Goal: Contribute content

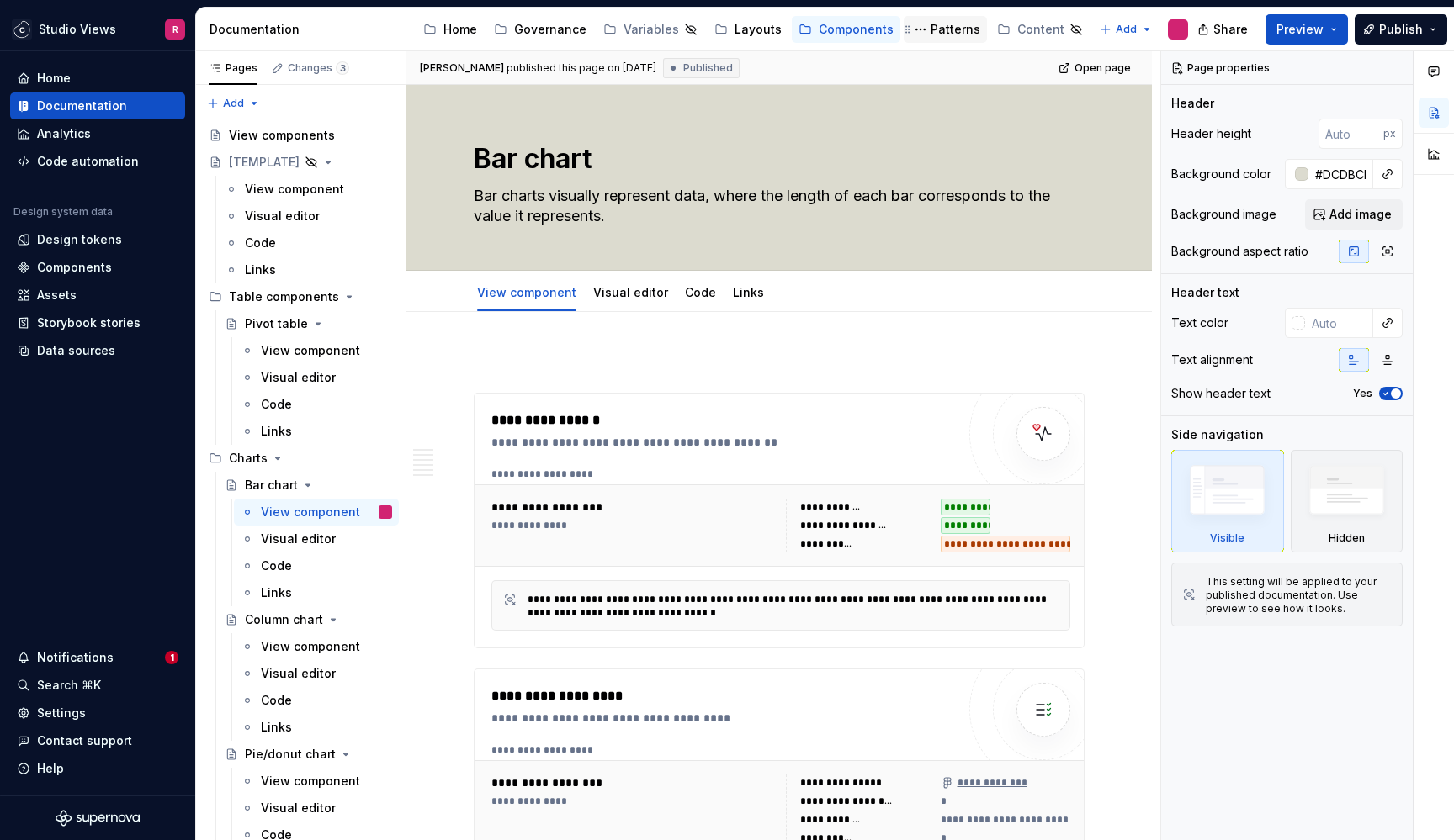
click at [930, 28] on div "Patterns" at bounding box center [955, 29] width 50 height 17
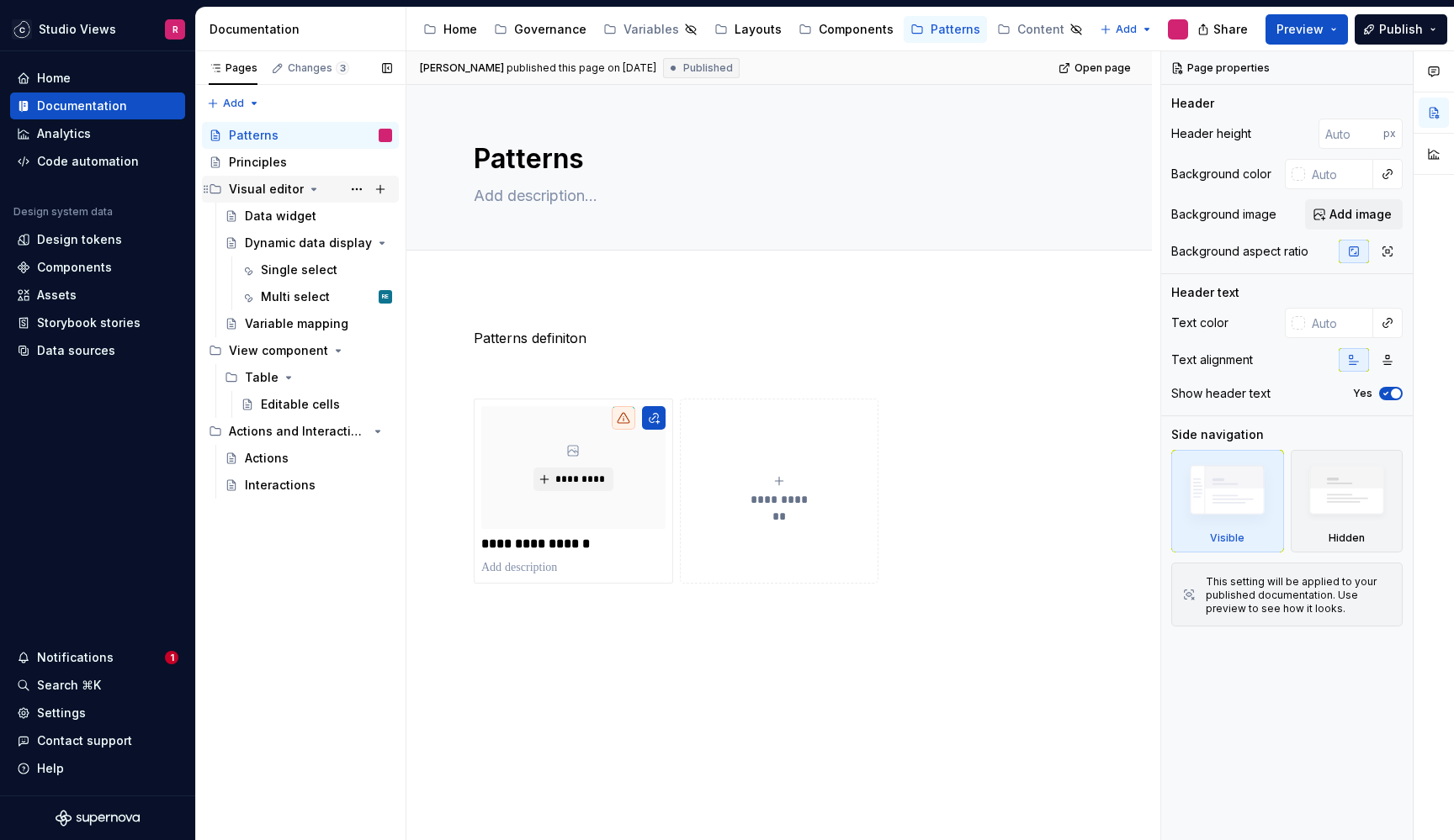
click at [314, 191] on icon "Page tree" at bounding box center [313, 189] width 13 height 13
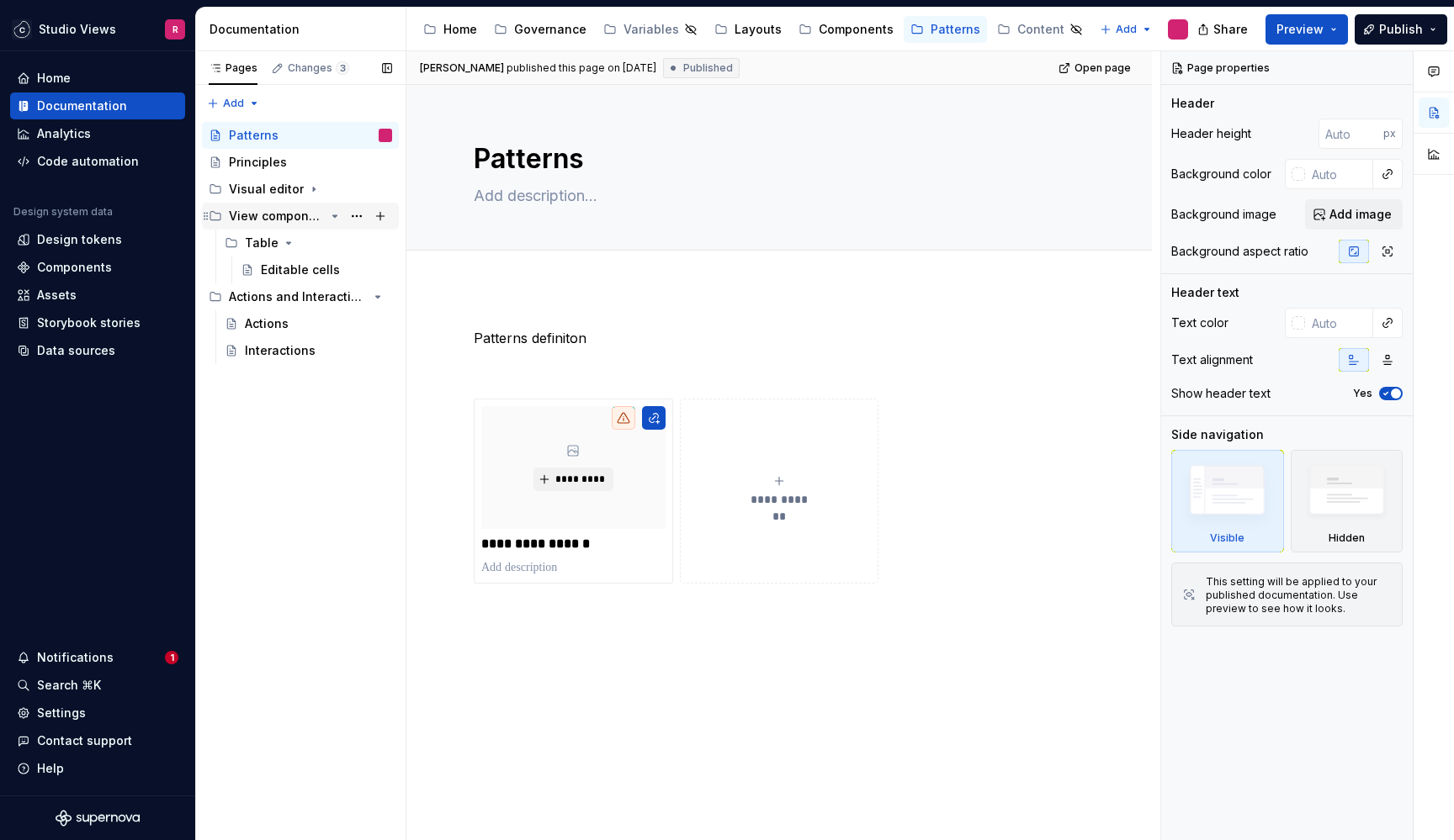
click at [335, 218] on icon "Page tree" at bounding box center [335, 216] width 13 height 13
click at [382, 243] on button "Page tree" at bounding box center [380, 243] width 23 height 23
click at [337, 243] on icon "Page tree" at bounding box center [335, 243] width 13 height 13
click at [734, 36] on div "Layouts" at bounding box center [757, 29] width 47 height 17
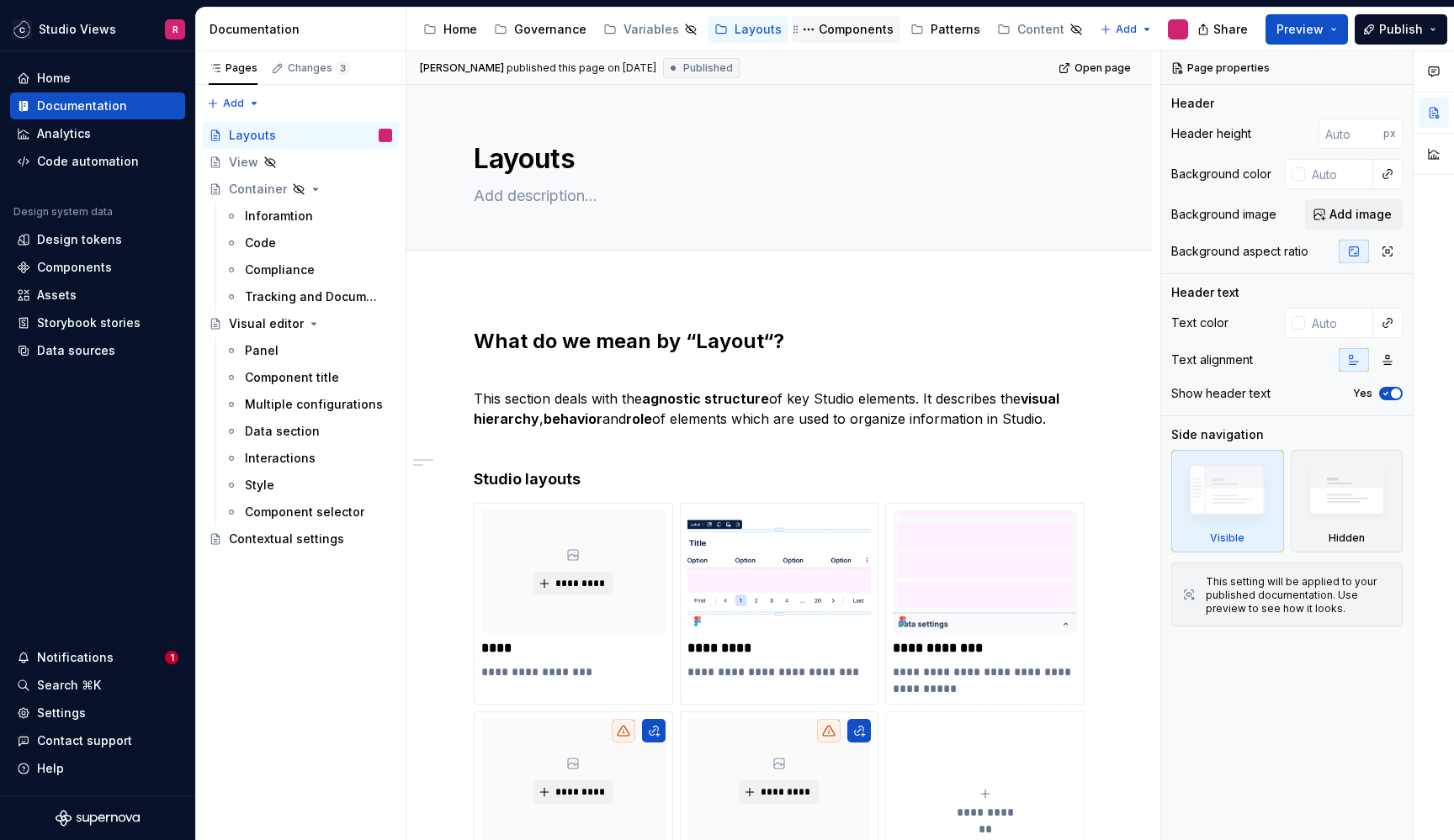
click at [830, 35] on div "Components" at bounding box center [856, 29] width 75 height 17
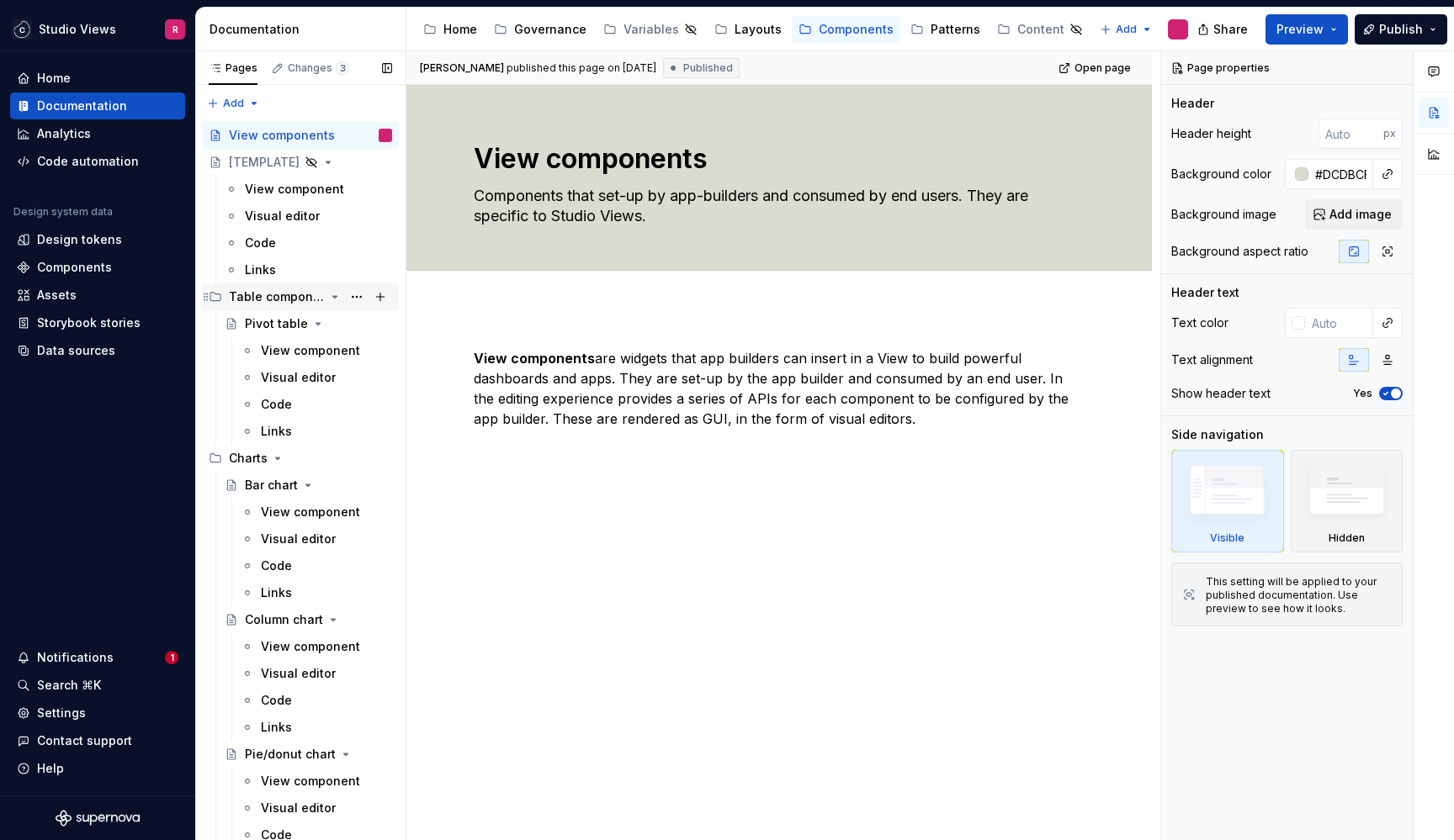
click at [333, 296] on icon "Page tree" at bounding box center [335, 297] width 4 height 2
click at [934, 23] on div "Patterns" at bounding box center [955, 29] width 50 height 17
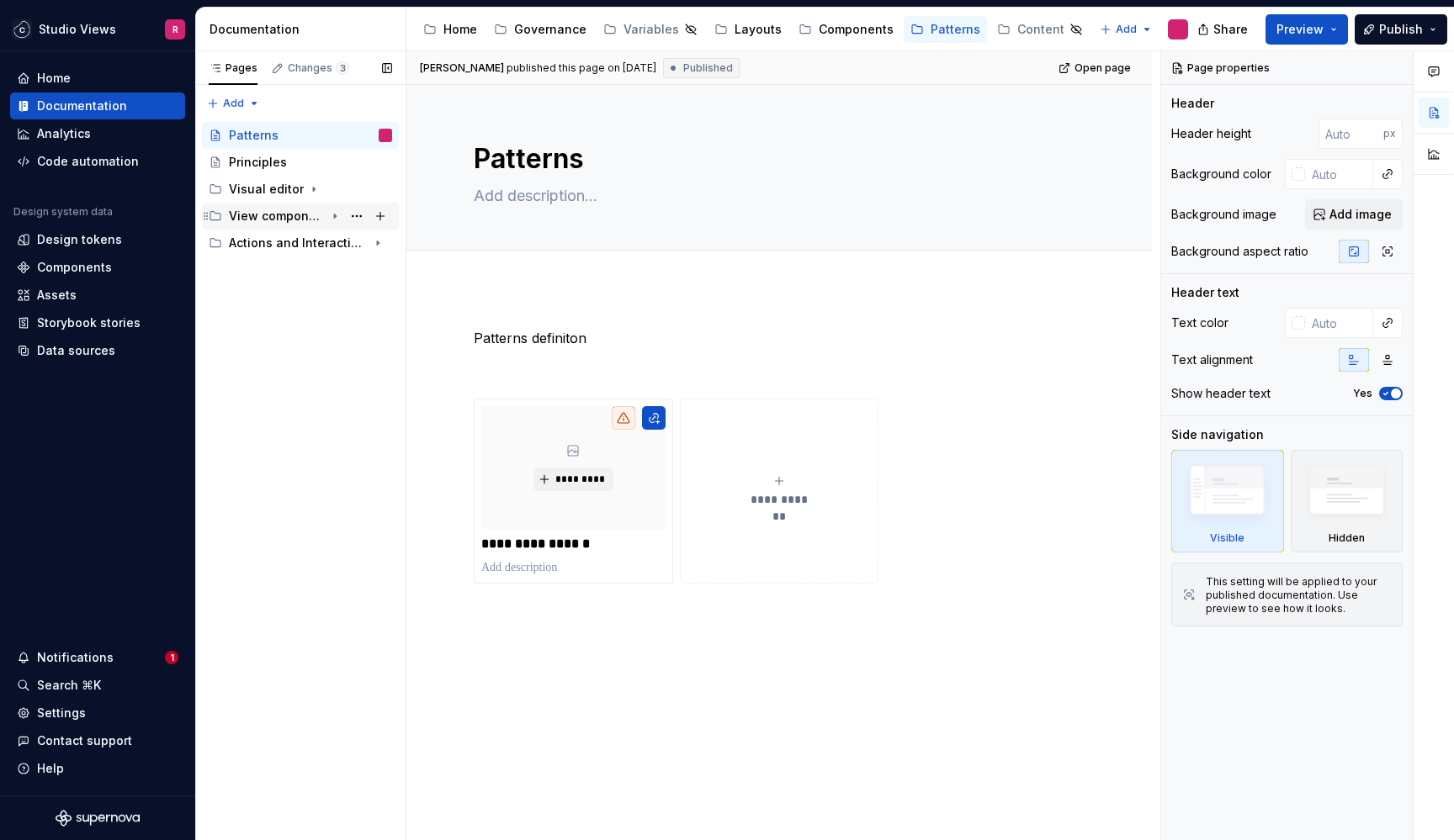
click at [333, 211] on icon "Page tree" at bounding box center [335, 216] width 13 height 13
click at [288, 241] on icon "Page tree" at bounding box center [288, 243] width 13 height 13
click at [287, 243] on icon "Page tree" at bounding box center [289, 243] width 4 height 2
click at [370, 213] on button "Page tree" at bounding box center [380, 216] width 23 height 23
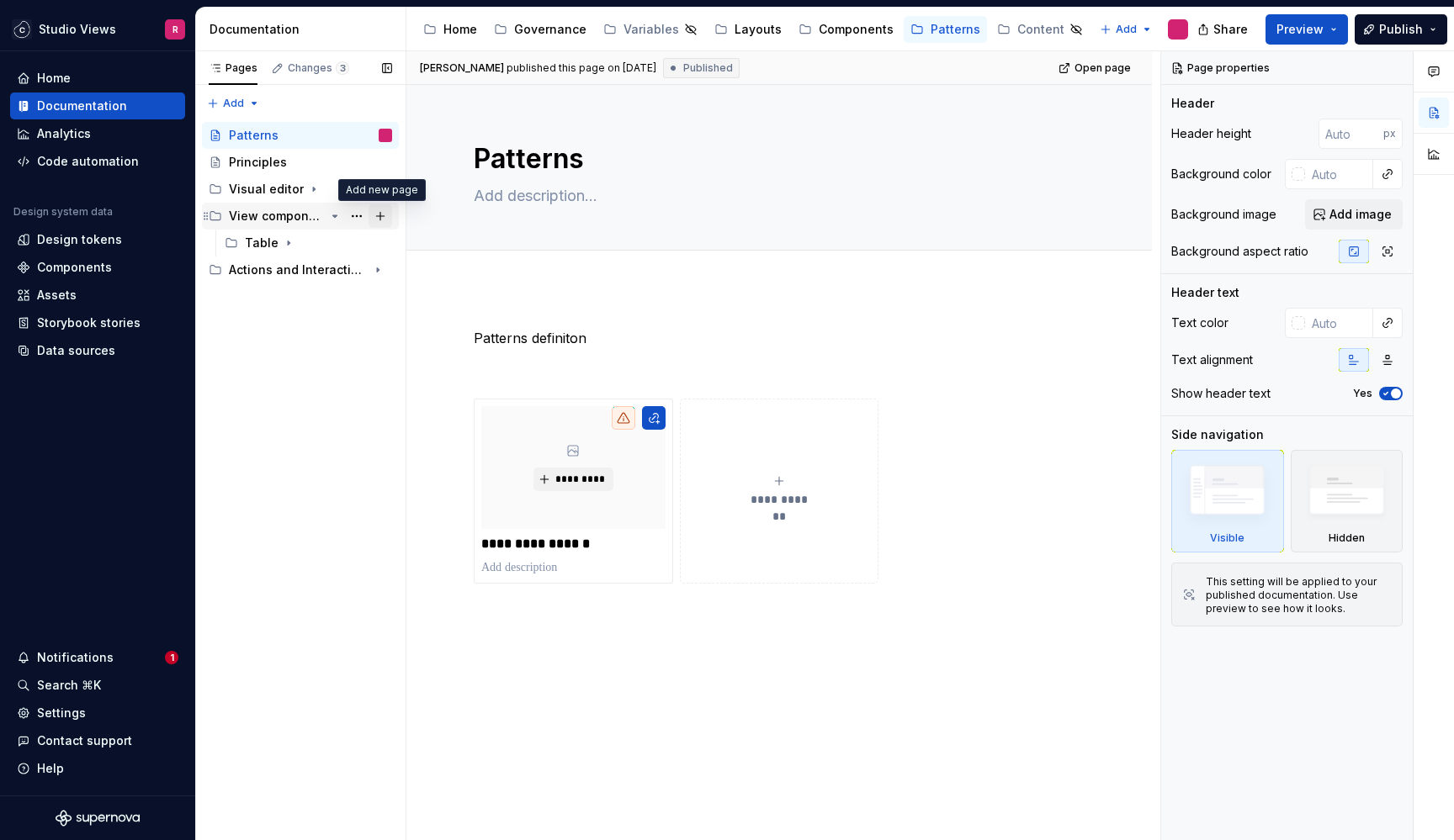
type textarea "*"
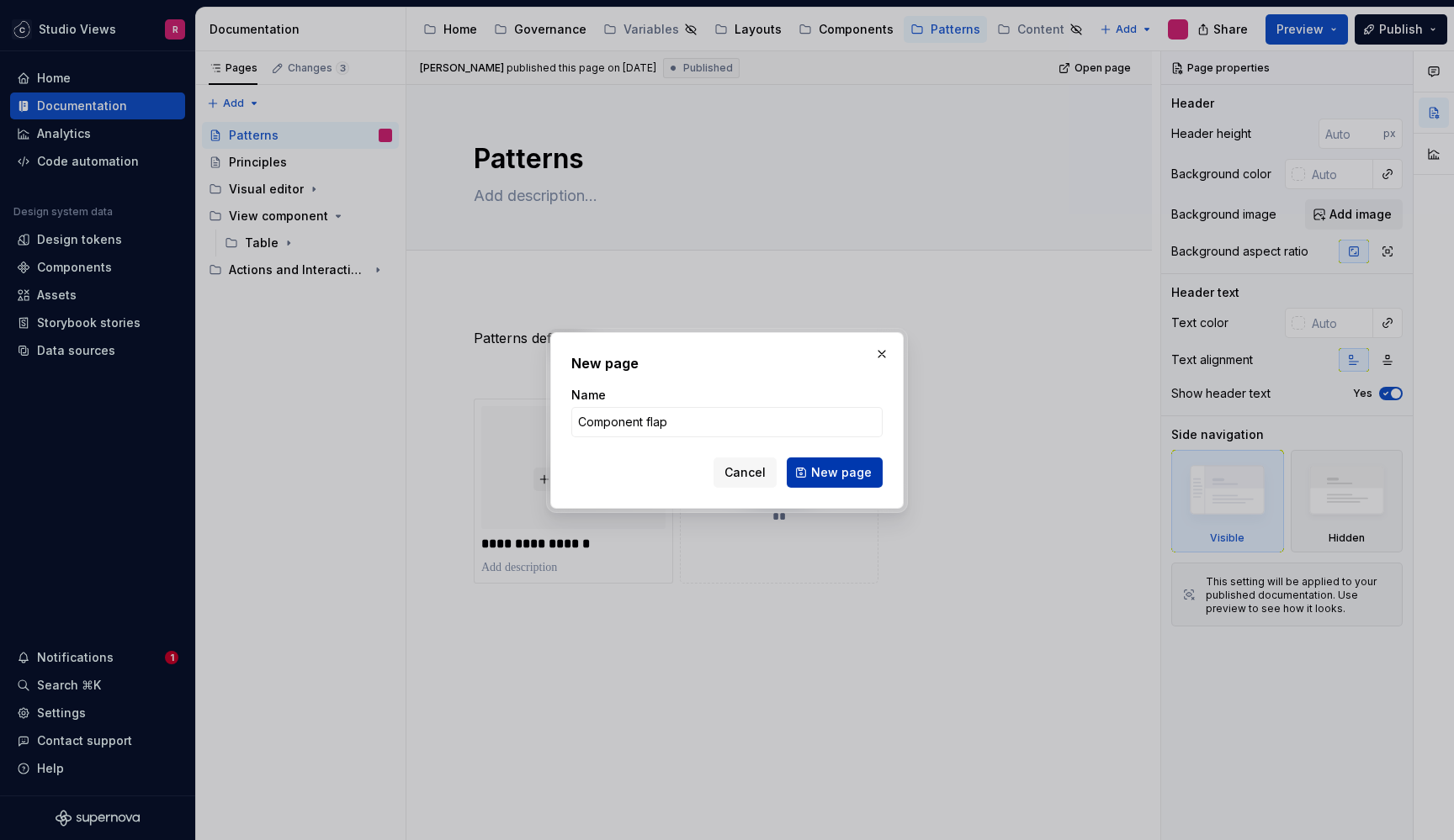
type input "Component flap"
click at [857, 469] on span "New page" at bounding box center [841, 473] width 61 height 17
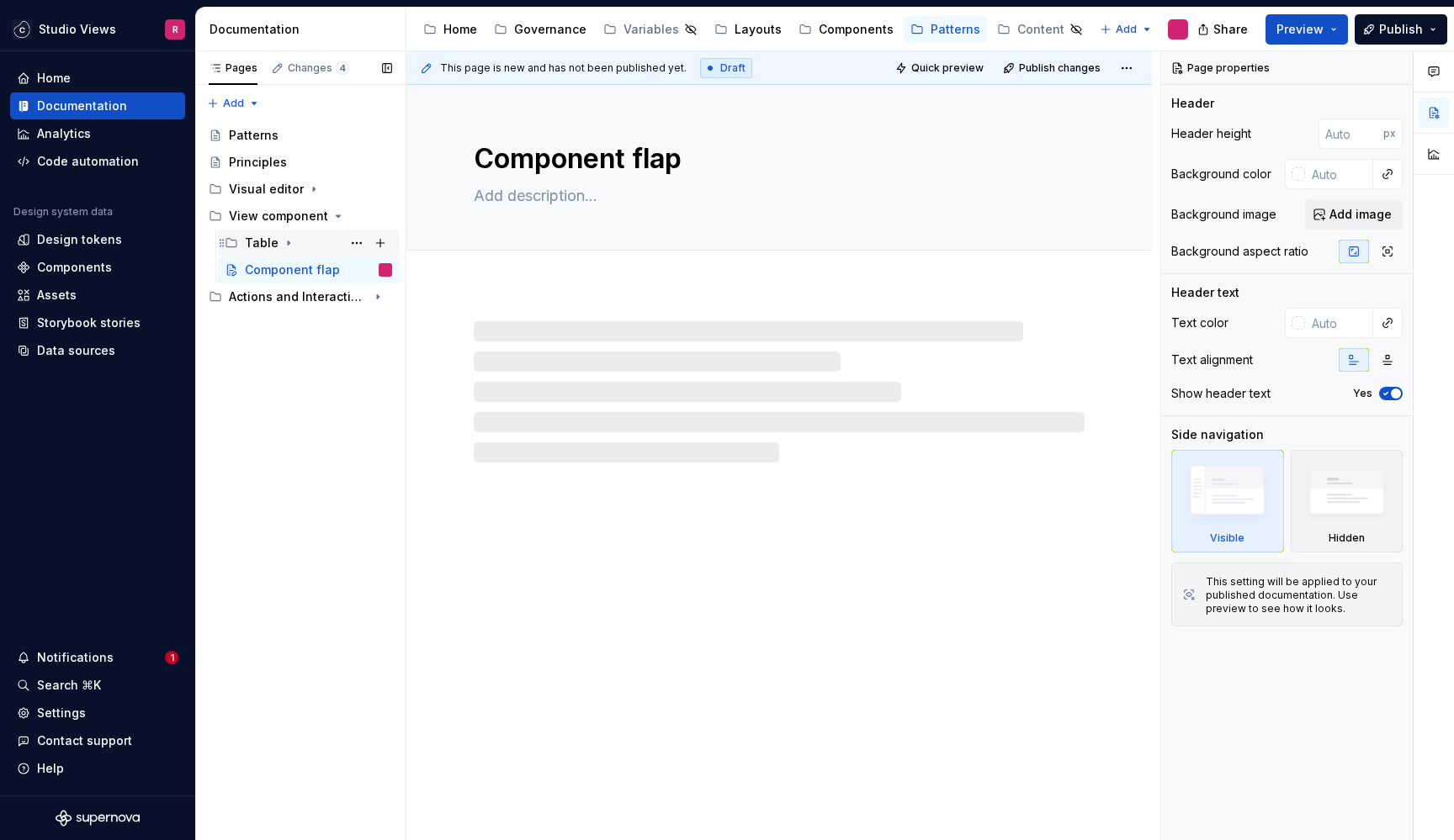
click at [289, 246] on icon "Page tree" at bounding box center [288, 243] width 13 height 13
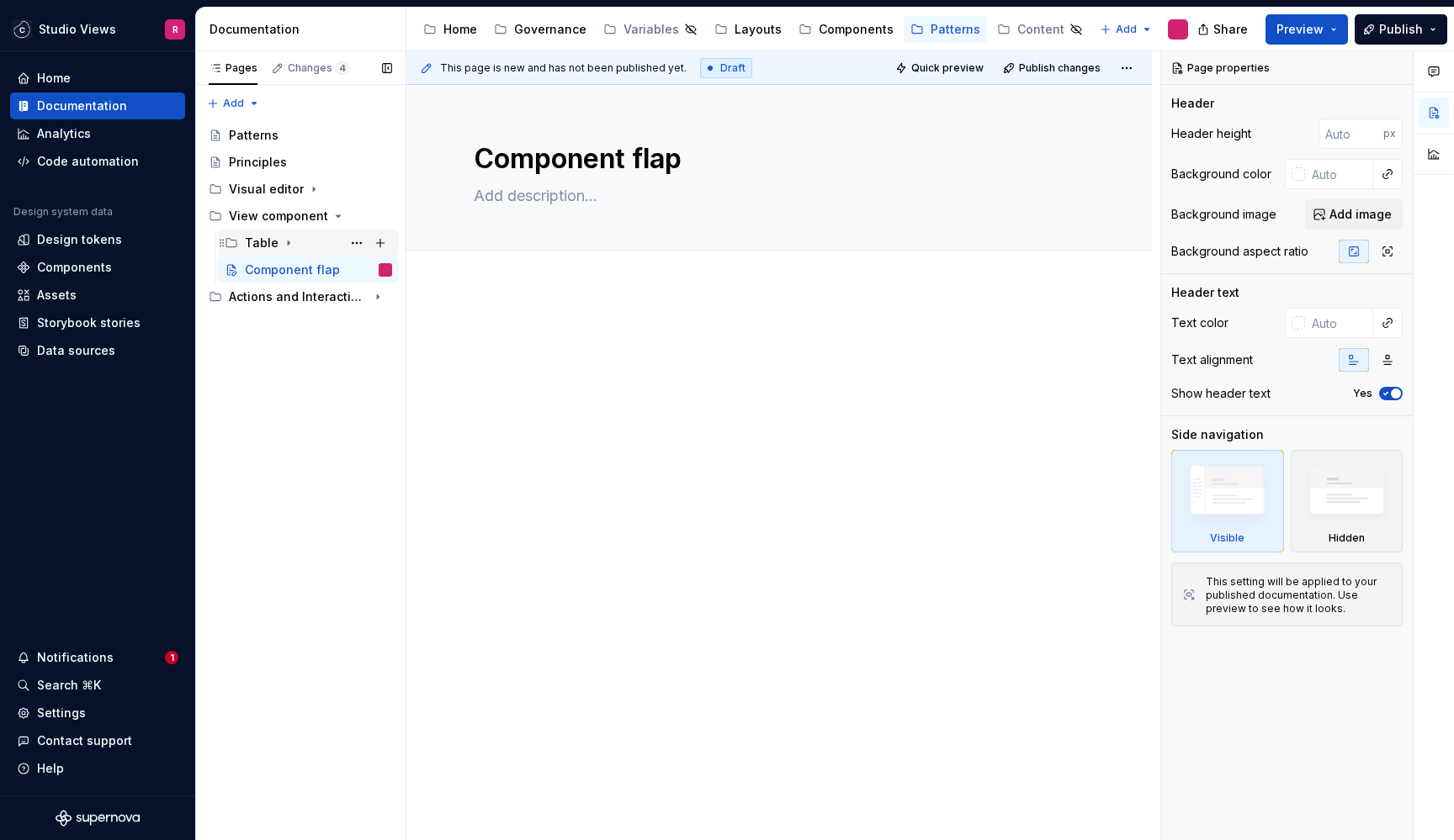
click at [288, 243] on icon "Page tree" at bounding box center [288, 243] width 13 height 13
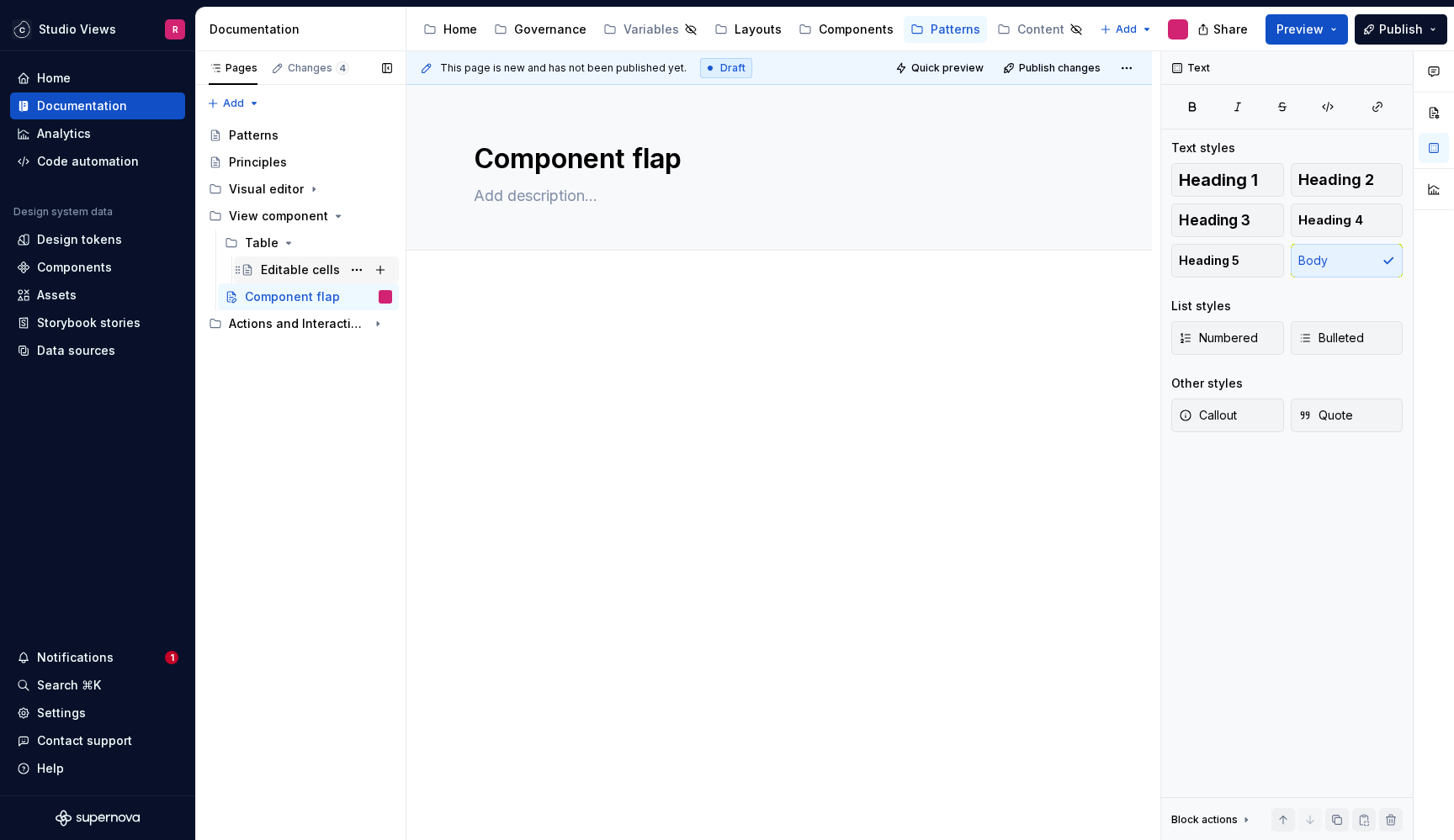
click at [285, 259] on div "Editable cells" at bounding box center [326, 270] width 131 height 23
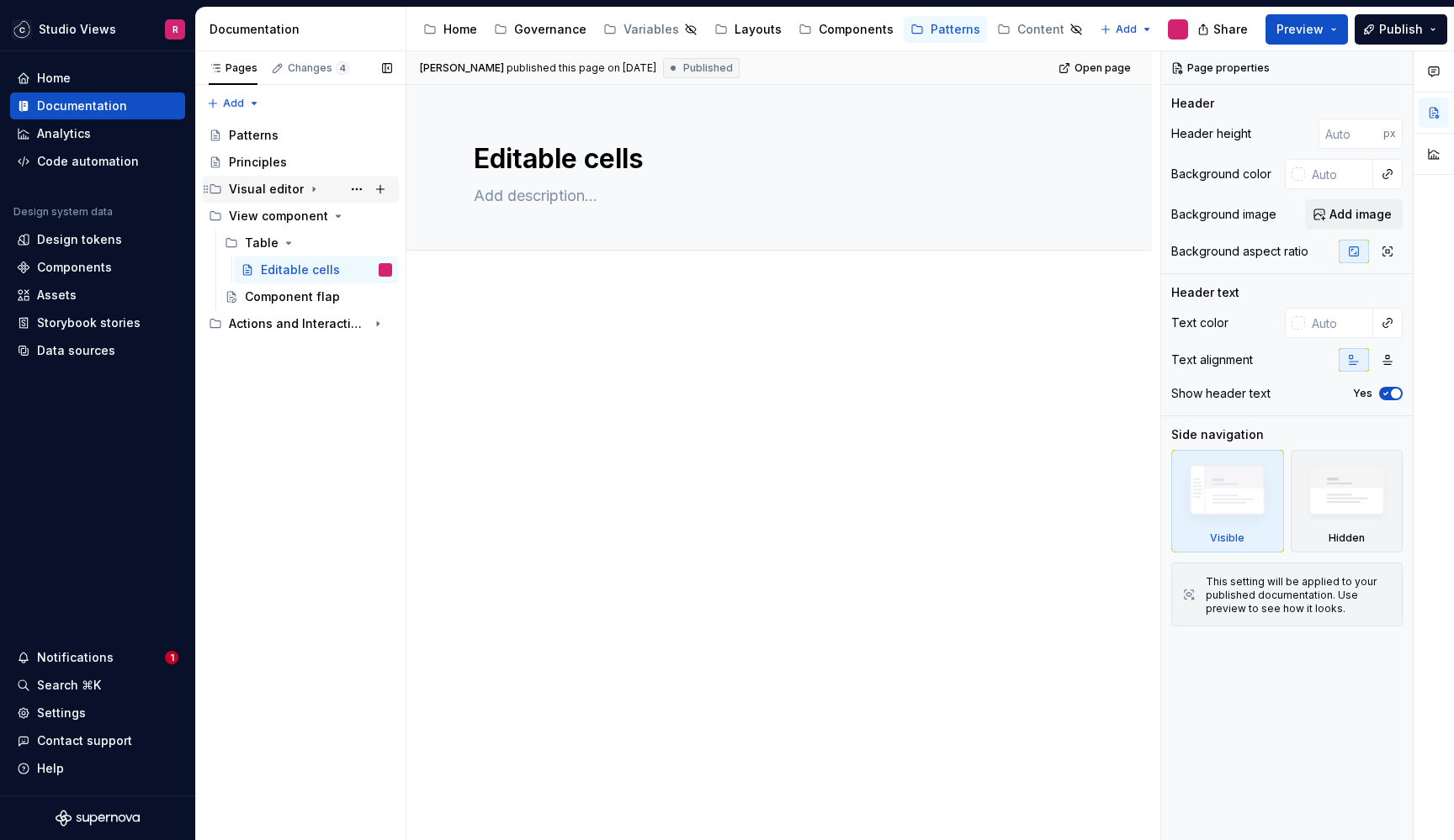
click at [311, 185] on icon "Page tree" at bounding box center [313, 189] width 13 height 13
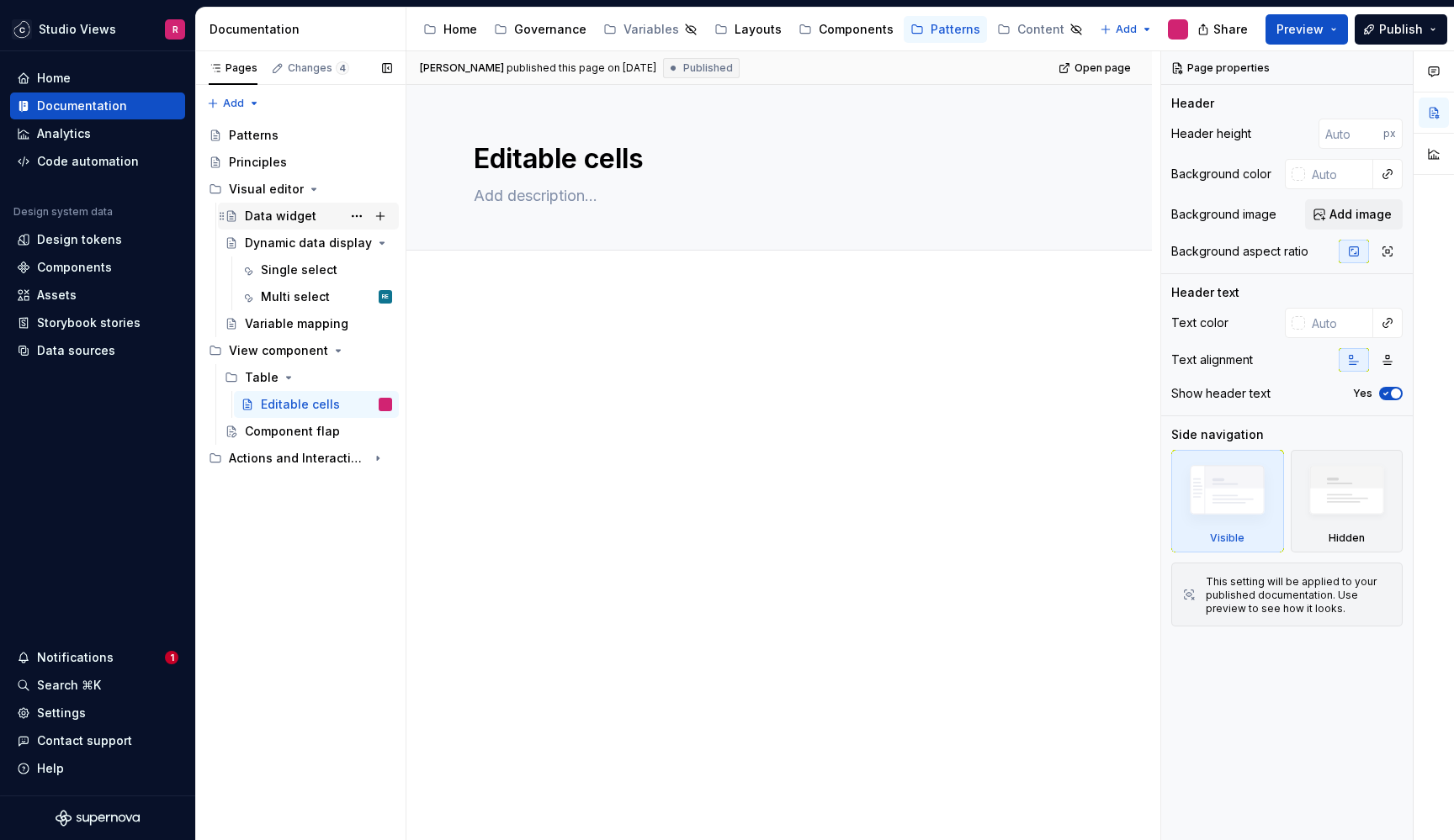
click at [299, 221] on div "Data widget" at bounding box center [280, 216] width 71 height 17
click at [295, 243] on div "Dynamic data display" at bounding box center [285, 243] width 80 height 17
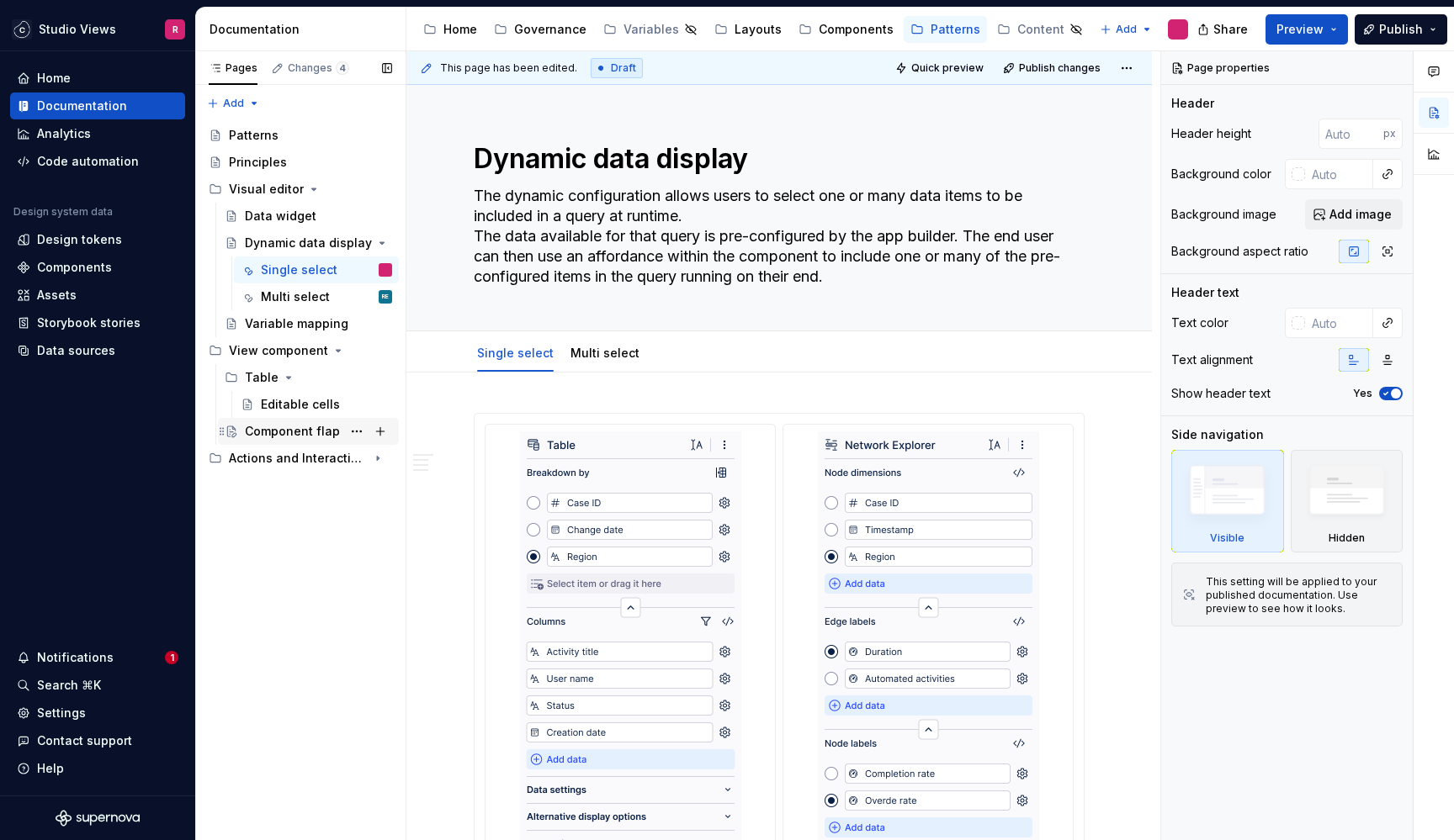
click at [305, 425] on div "Component flap" at bounding box center [292, 431] width 95 height 17
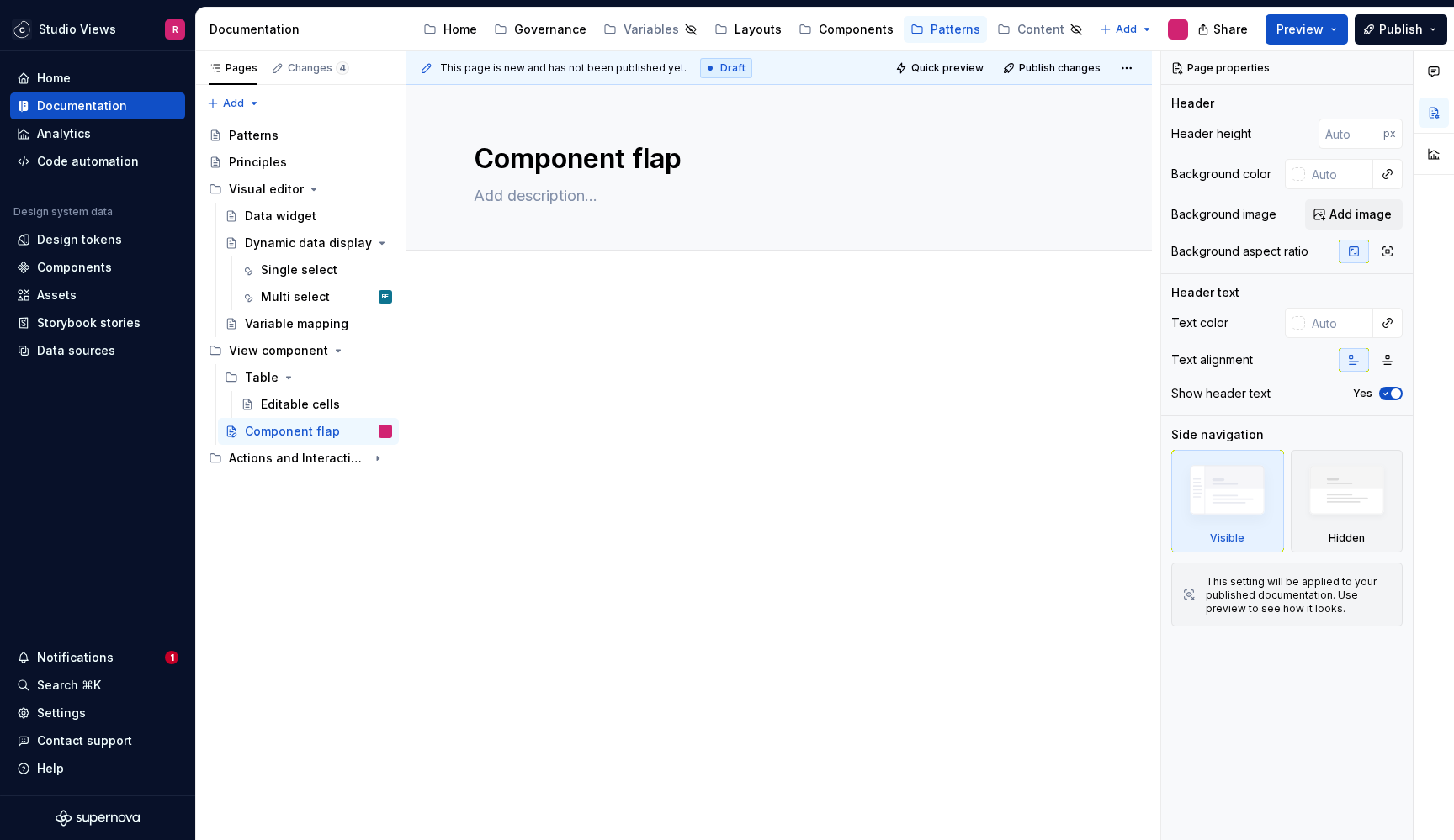
type textarea "*"
